Goal: Transaction & Acquisition: Purchase product/service

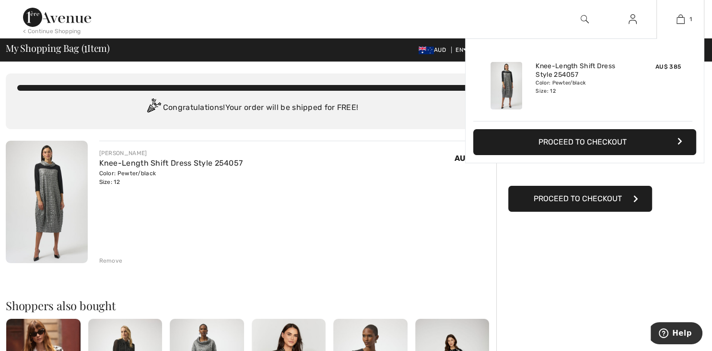
click at [581, 172] on div "Added to Bag Joseph Ribkoff Knee-length Shift Dress Style 254057 AU$ 385 Color:…" at bounding box center [584, 123] width 239 height 170
click at [596, 139] on button "Proceed to Checkout" at bounding box center [585, 142] width 223 height 26
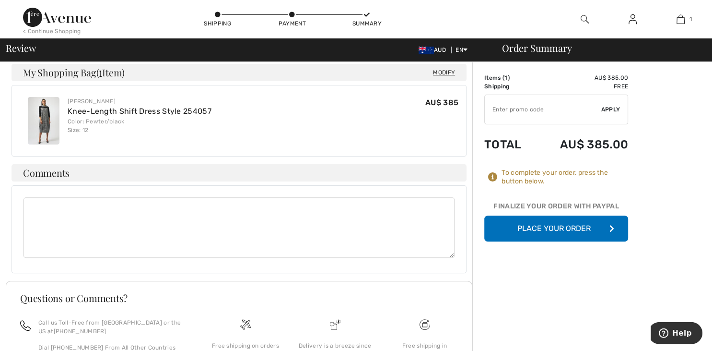
scroll to position [253, 0]
click at [31, 198] on textarea at bounding box center [239, 226] width 431 height 60
type textarea "I am confused with the sizing, I require a UK size 12 please."
click at [577, 229] on button "Place Your Order" at bounding box center [557, 228] width 144 height 26
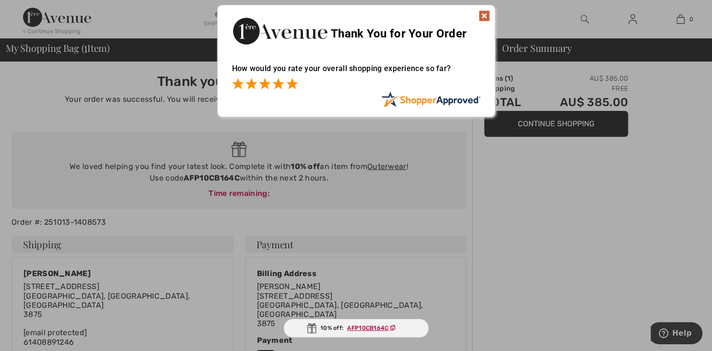
click at [297, 83] on span at bounding box center [292, 84] width 12 height 12
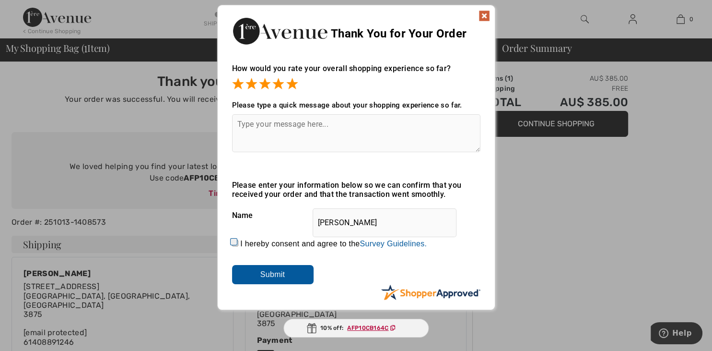
click at [487, 14] on img at bounding box center [485, 16] width 12 height 12
